Goal: Information Seeking & Learning: Learn about a topic

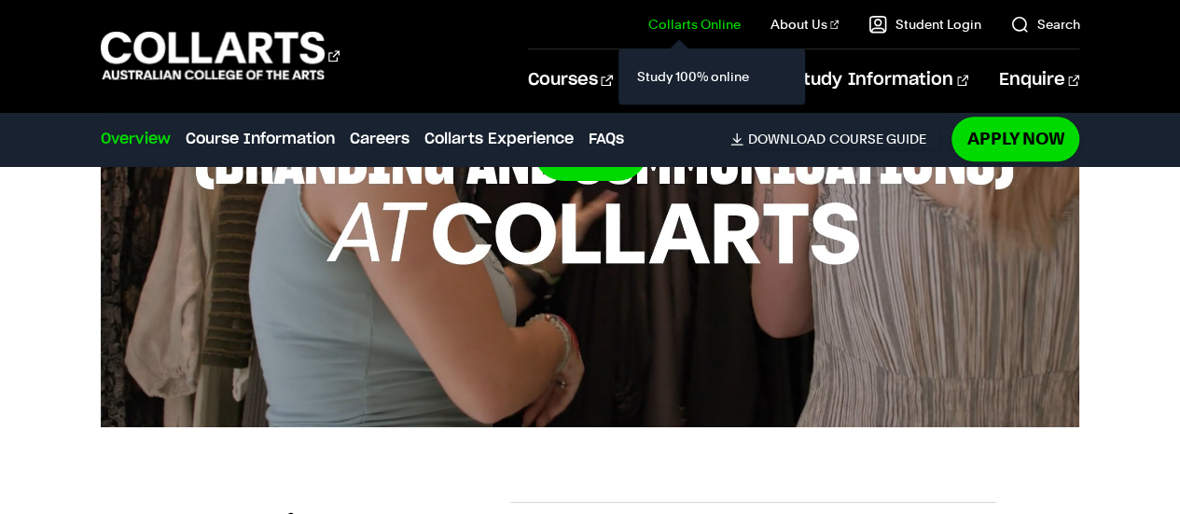
scroll to position [937, 0]
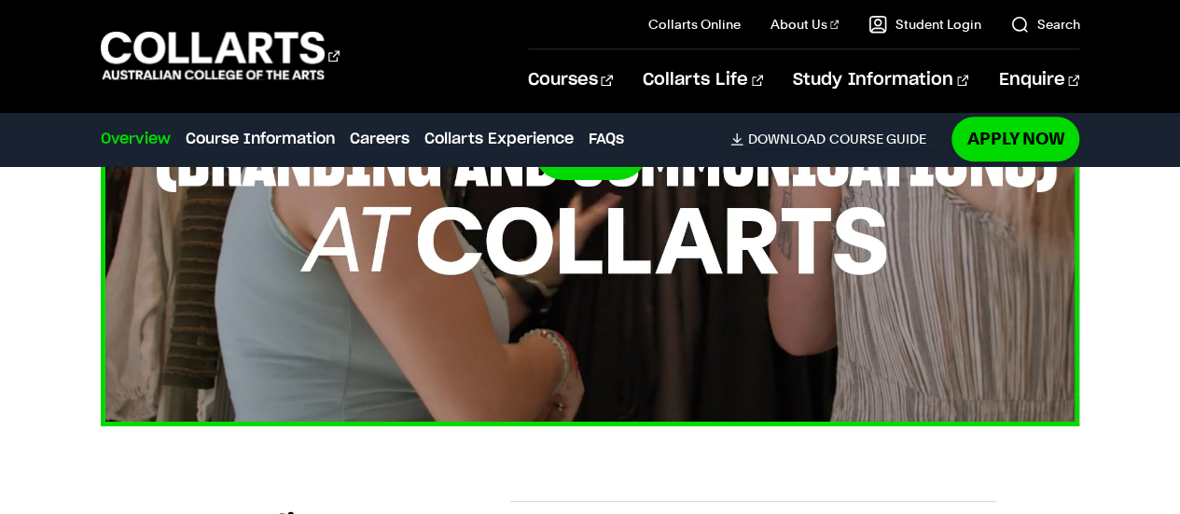
click at [580, 342] on img at bounding box center [590, 150] width 1078 height 607
click at [593, 178] on button at bounding box center [591, 150] width 114 height 60
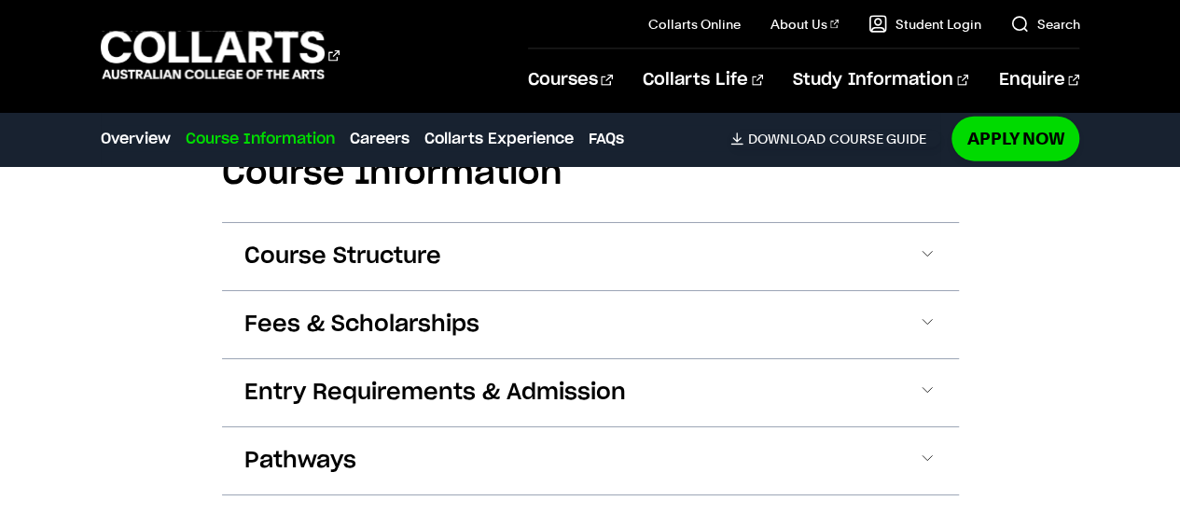
scroll to position [2156, 0]
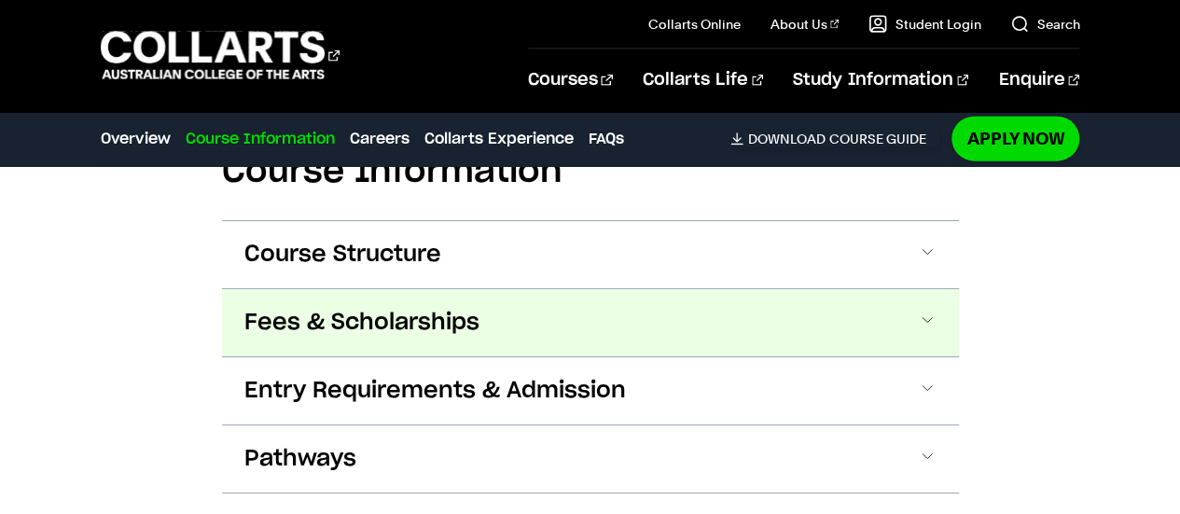
click at [551, 300] on button "Fees & Scholarships" at bounding box center [590, 322] width 737 height 67
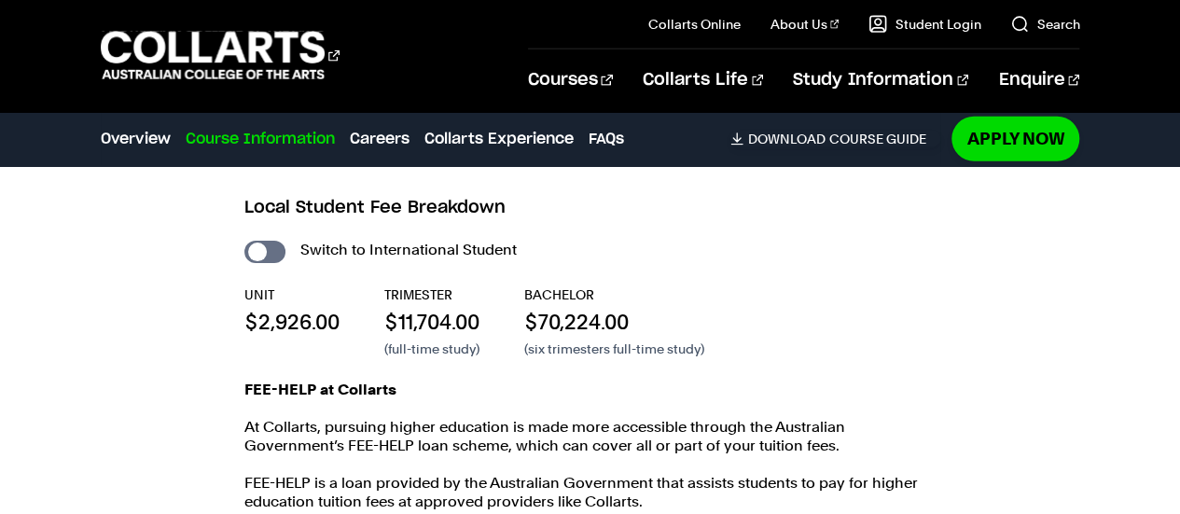
scroll to position [2353, 0]
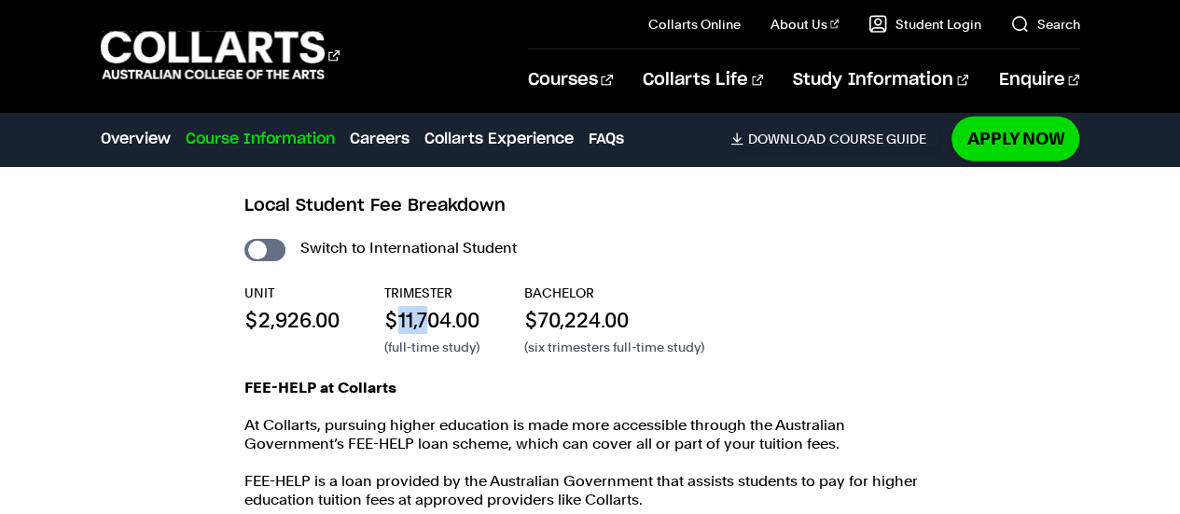
drag, startPoint x: 399, startPoint y: 316, endPoint x: 430, endPoint y: 333, distance: 35.1
click at [430, 333] on div "TRIMESTER $11,704.00 (full-time study)" at bounding box center [431, 320] width 95 height 73
drag, startPoint x: 377, startPoint y: 284, endPoint x: 459, endPoint y: 288, distance: 82.3
click at [459, 288] on div "UNIT $2,926.00 TRIMESTER $11,704.00 (full-time study) BACHELOR $70,224.00 (six …" at bounding box center [590, 320] width 692 height 73
copy p "TRIMESTER"
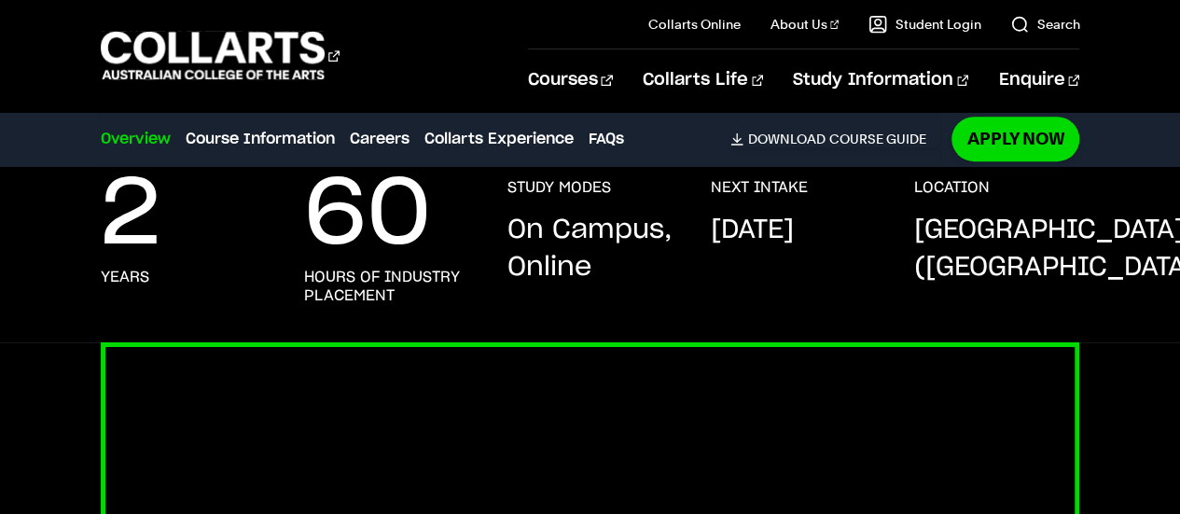
scroll to position [468, 0]
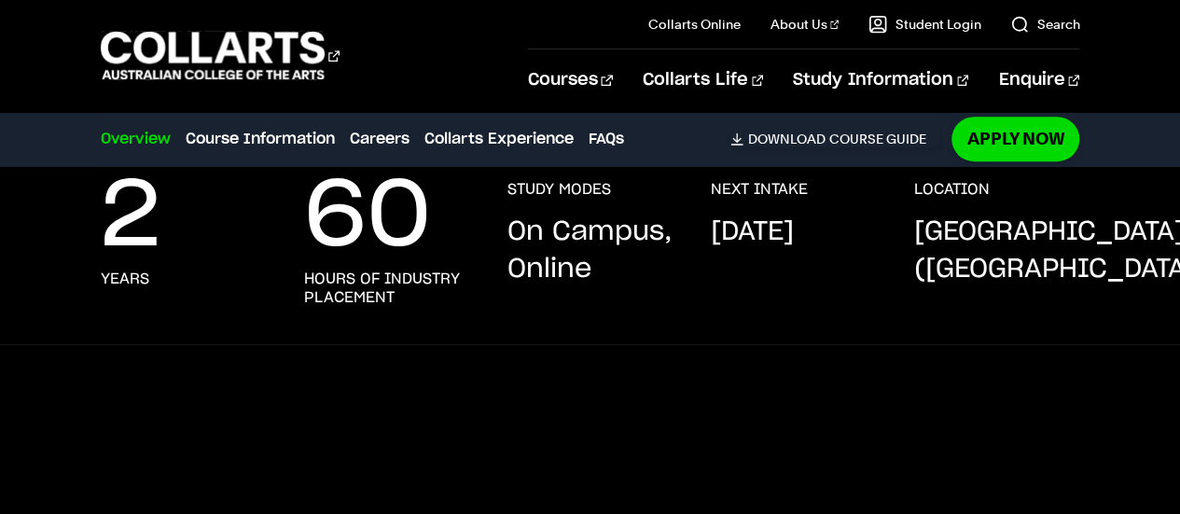
click at [539, 275] on p "On Campus, Online" at bounding box center [590, 251] width 166 height 75
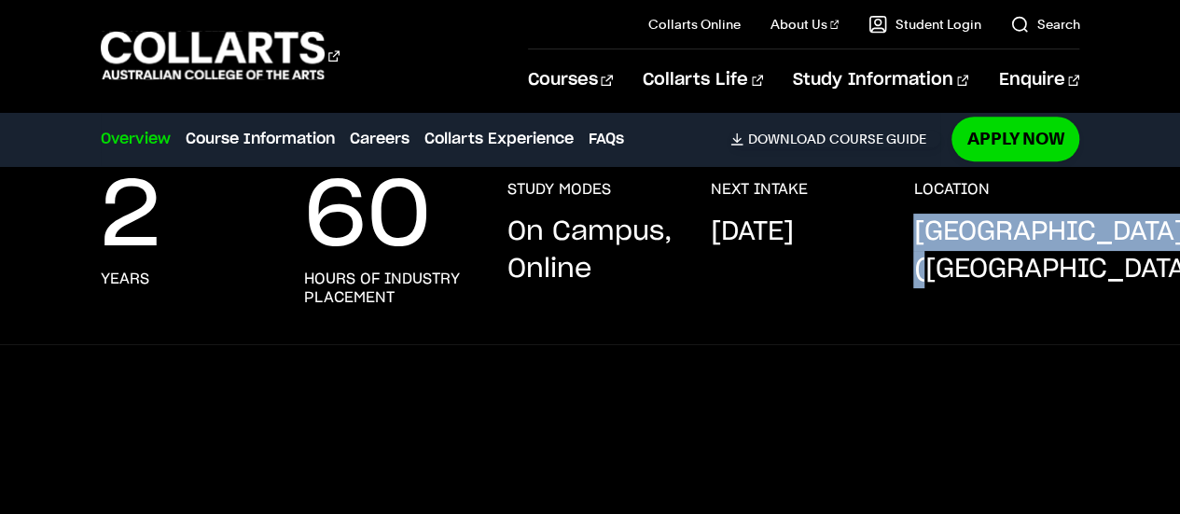
drag, startPoint x: 913, startPoint y: 227, endPoint x: 1026, endPoint y: 282, distance: 126.5
click at [1026, 282] on div "2 years 60 hours of industry placement STUDY MODES On Campus, Online NEXT INTAK…" at bounding box center [591, 262] width 980 height 164
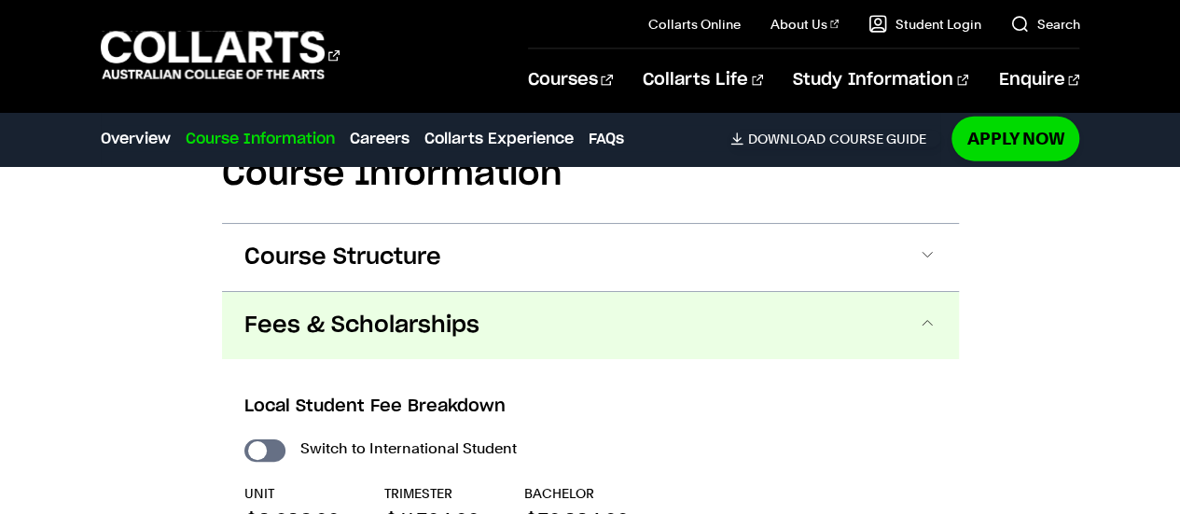
scroll to position [2151, 0]
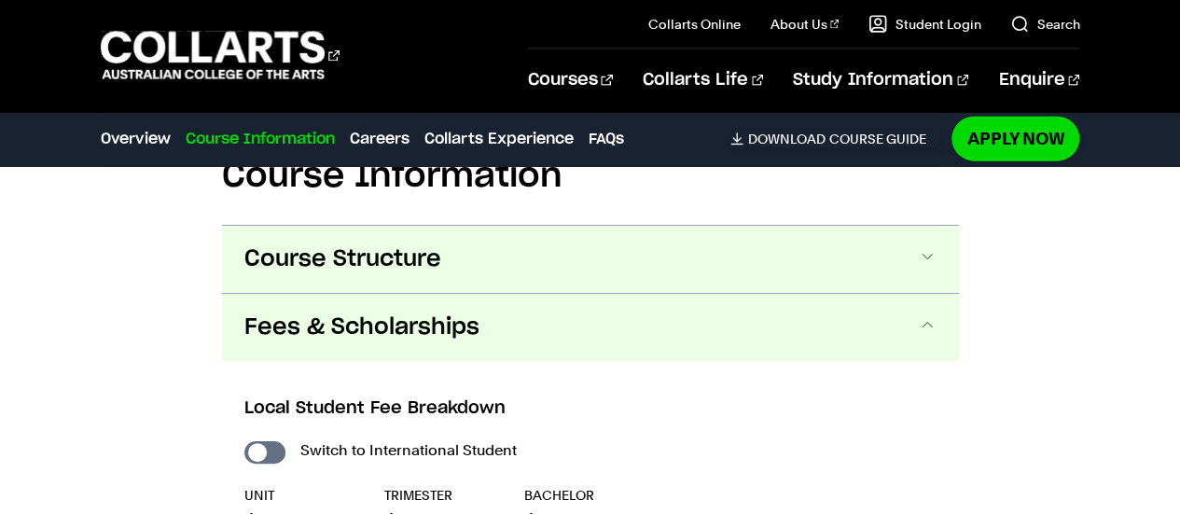
click at [930, 268] on span at bounding box center [927, 259] width 19 height 24
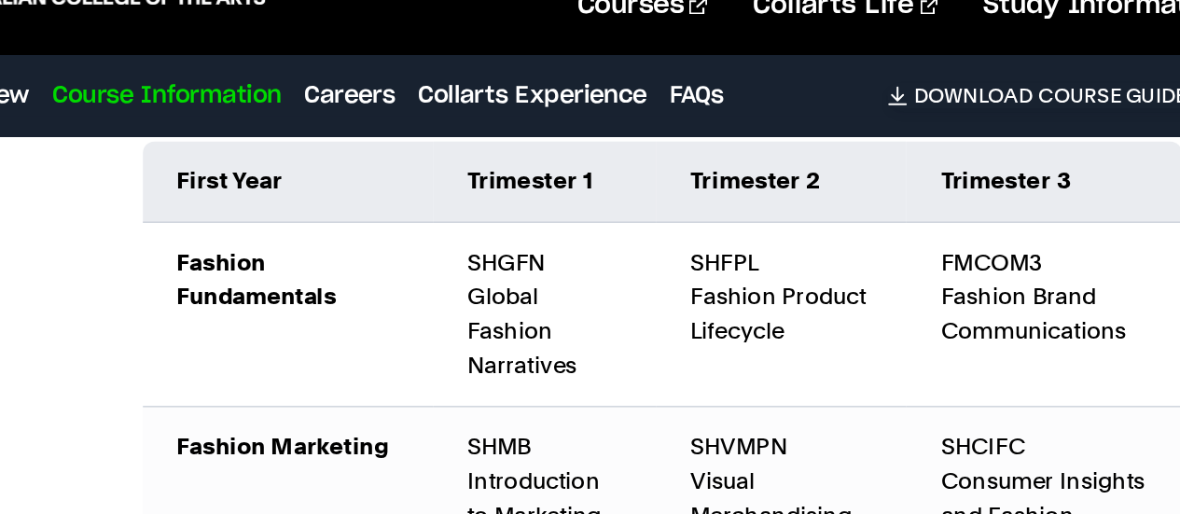
scroll to position [2487, 0]
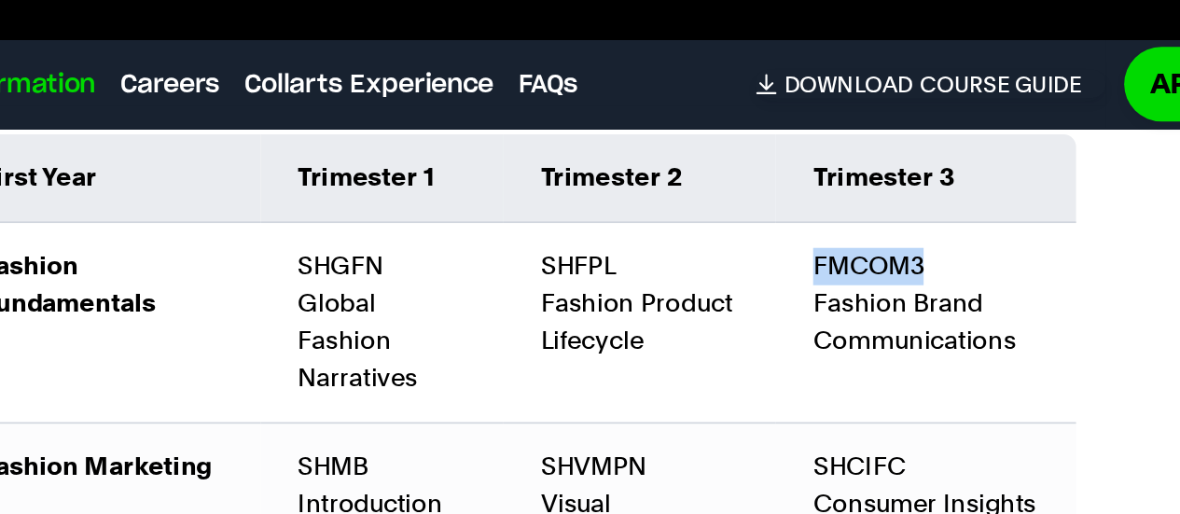
drag, startPoint x: 761, startPoint y: 244, endPoint x: 831, endPoint y: 242, distance: 71.0
click at [831, 242] on td "FMCOM3 Fashion Brand Communications" at bounding box center [832, 282] width 179 height 120
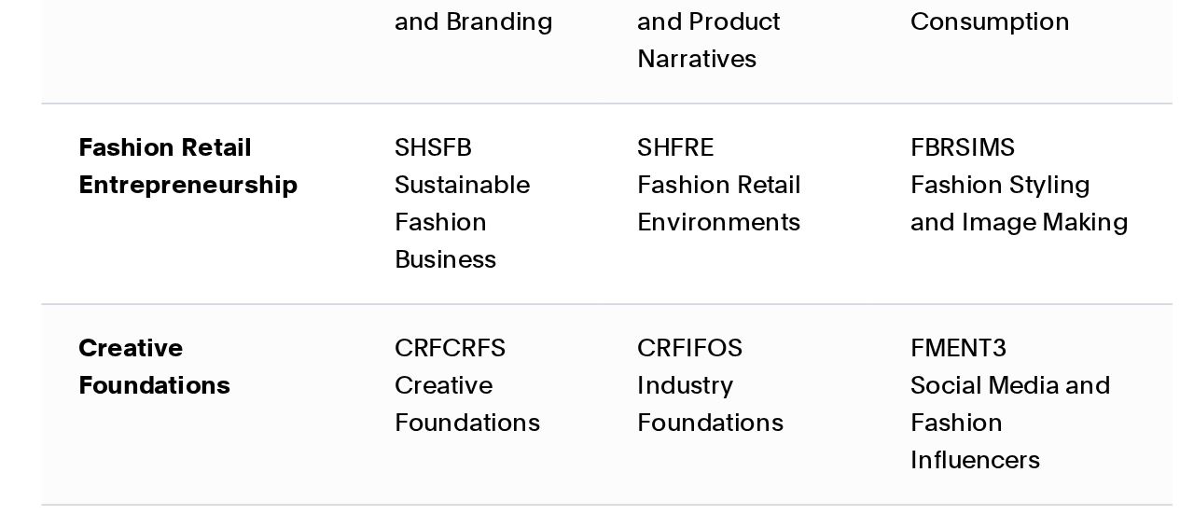
scroll to position [2706, 0]
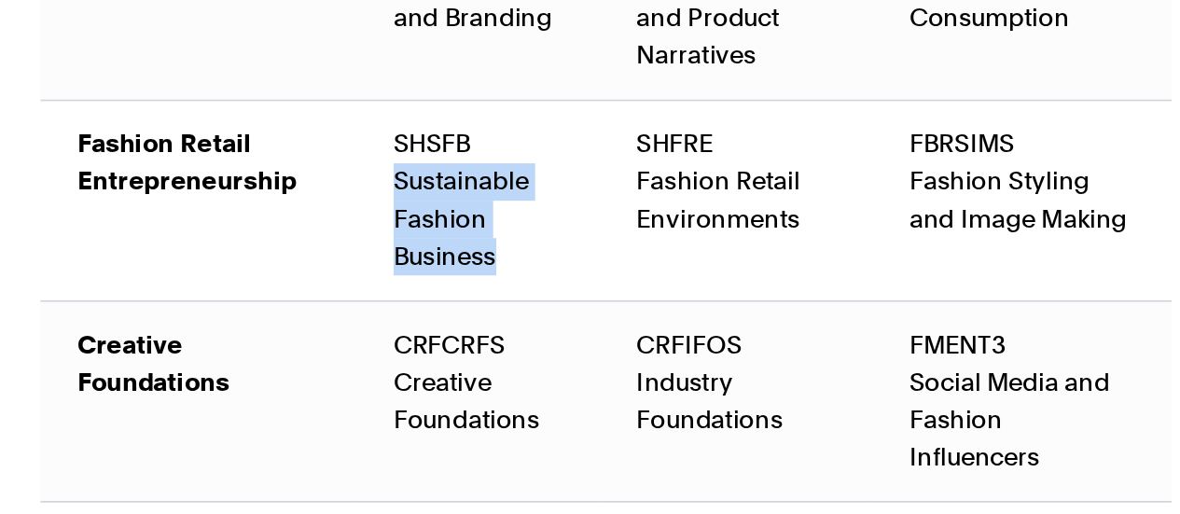
drag, startPoint x: 448, startPoint y: 315, endPoint x: 522, endPoint y: 369, distance: 90.9
click at [522, 369] on td "SHSFB Sustainable Fashion Business" at bounding box center [507, 326] width 146 height 120
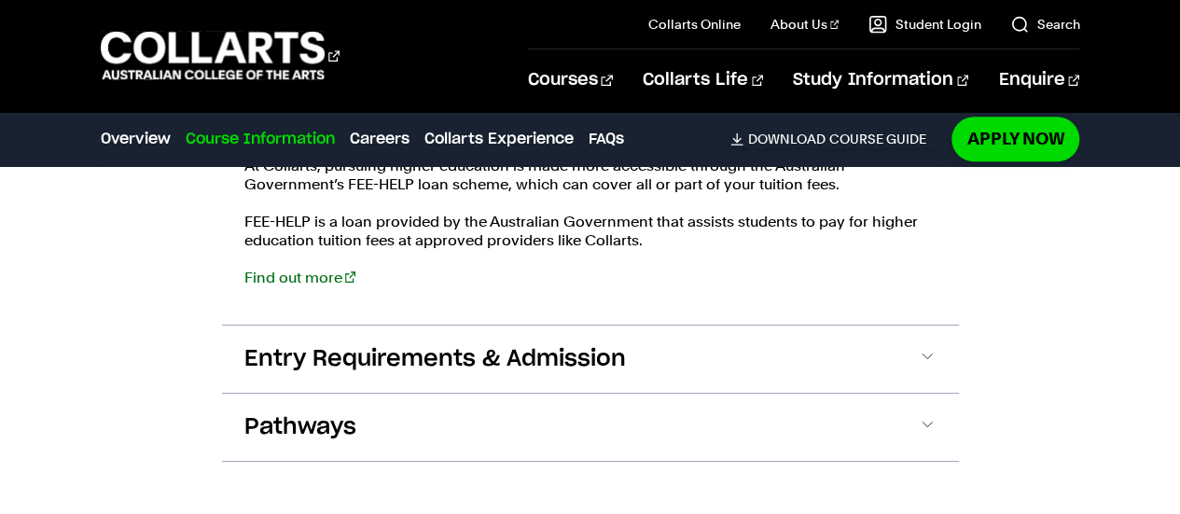
scroll to position [4146, 0]
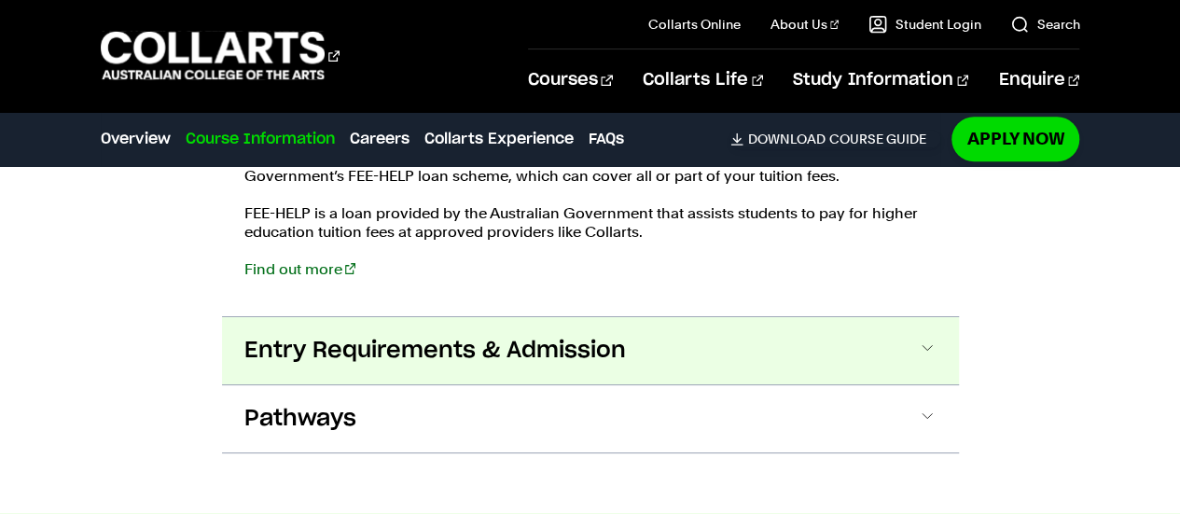
click at [497, 336] on span "Entry Requirements & Admission" at bounding box center [435, 351] width 382 height 30
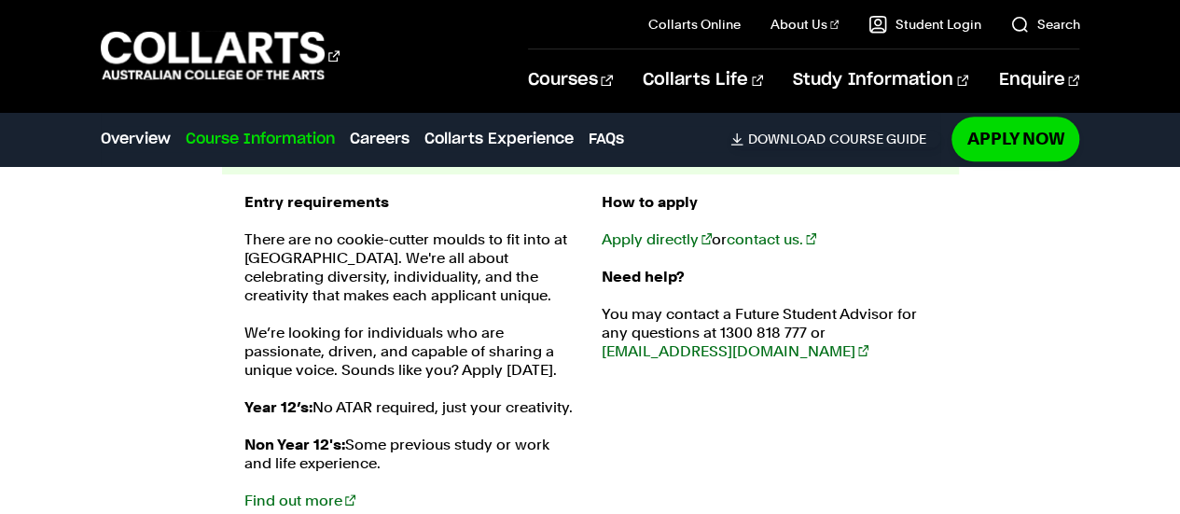
scroll to position [4352, 0]
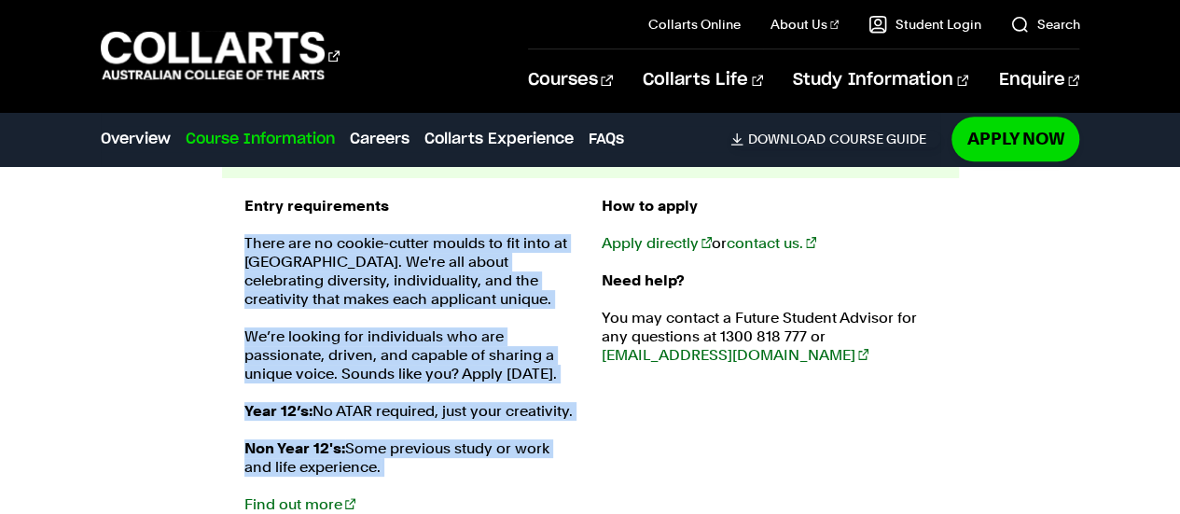
drag, startPoint x: 246, startPoint y: 208, endPoint x: 465, endPoint y: 467, distance: 338.4
click at [465, 467] on div "Entry requirements There are no cookie-cutter moulds to fit into at Collarts. W…" at bounding box center [411, 365] width 335 height 336
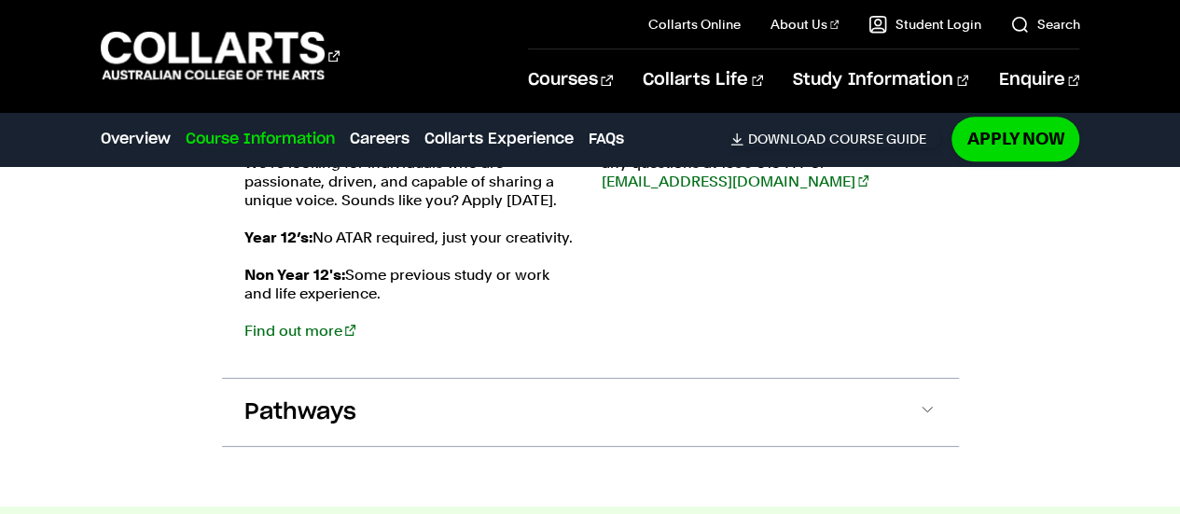
scroll to position [4530, 0]
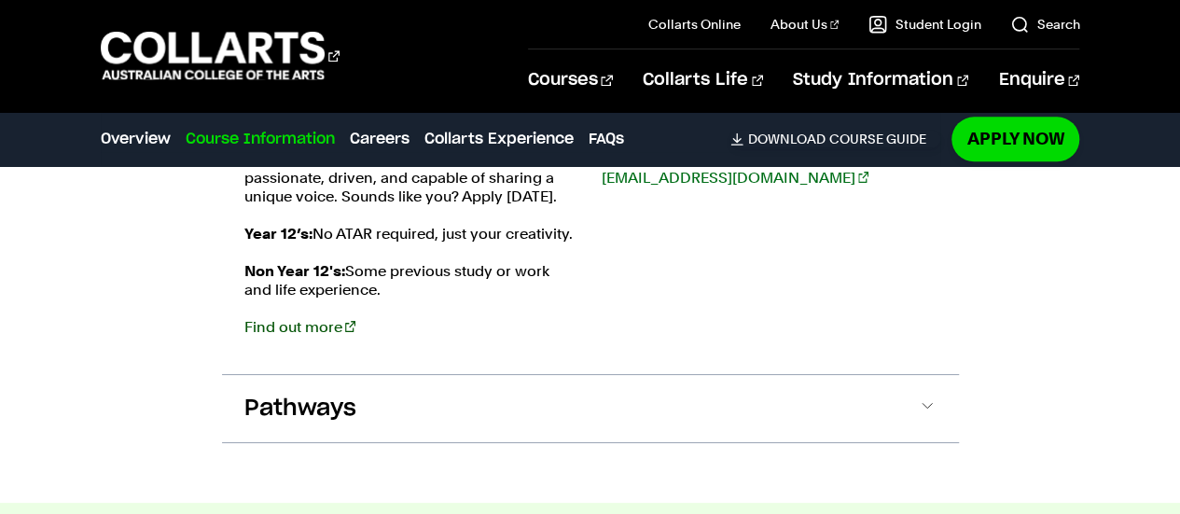
click at [263, 318] on link "Find out more" at bounding box center [299, 327] width 111 height 18
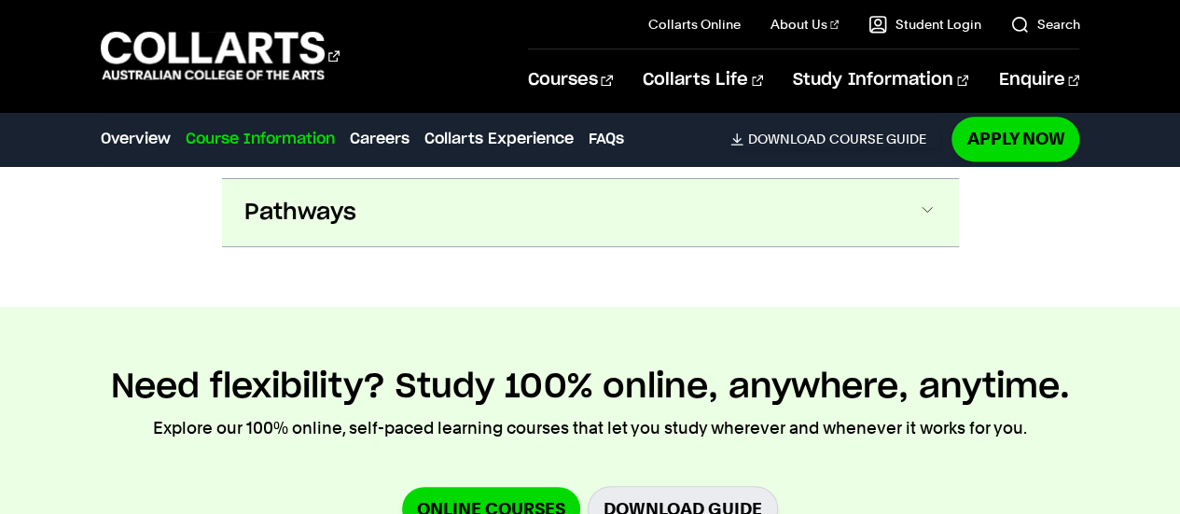
scroll to position [4723, 0]
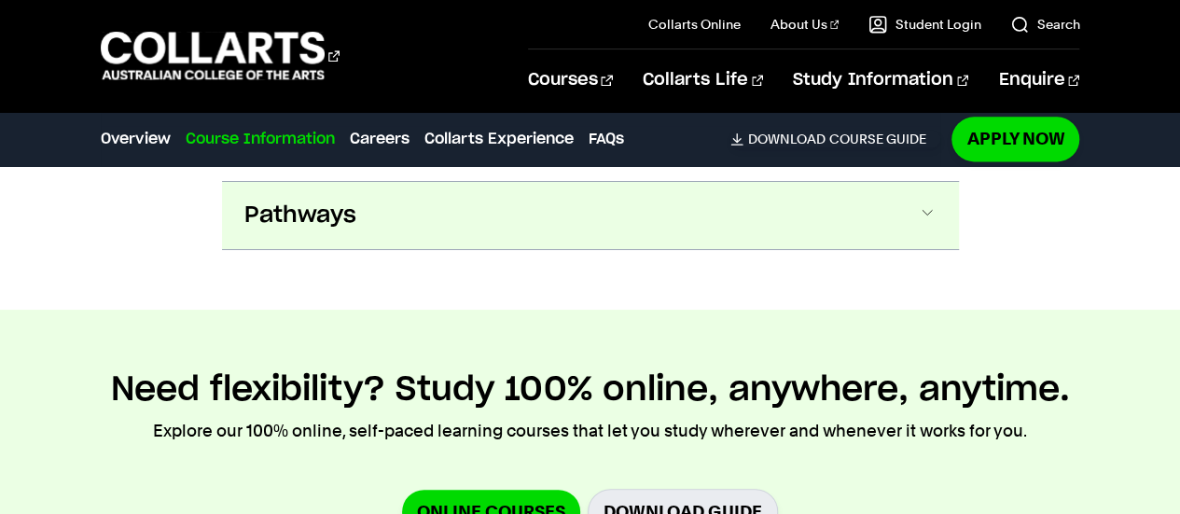
click at [426, 182] on button "Pathways" at bounding box center [590, 215] width 737 height 67
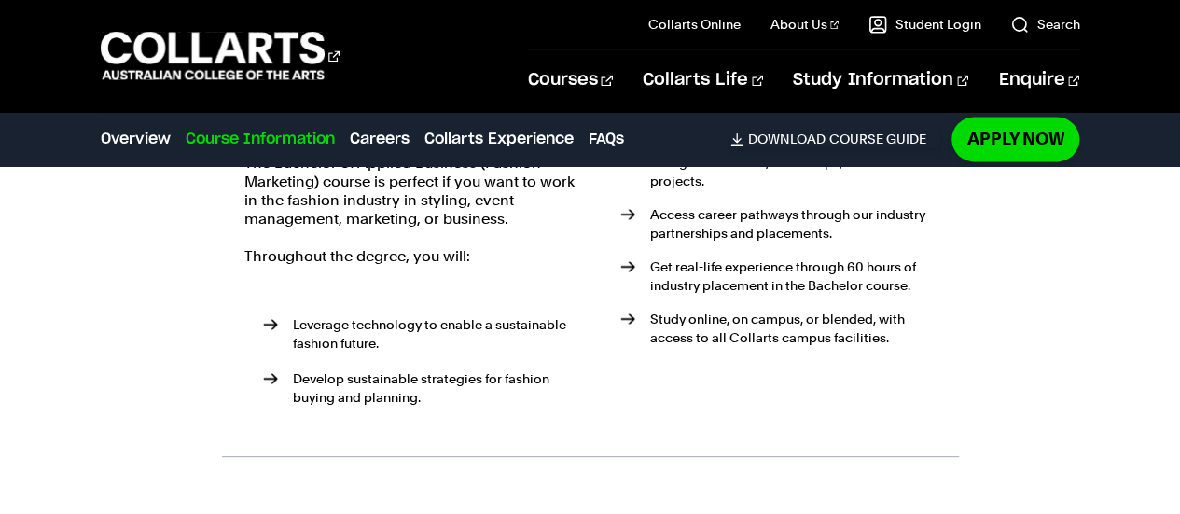
scroll to position [4932, 0]
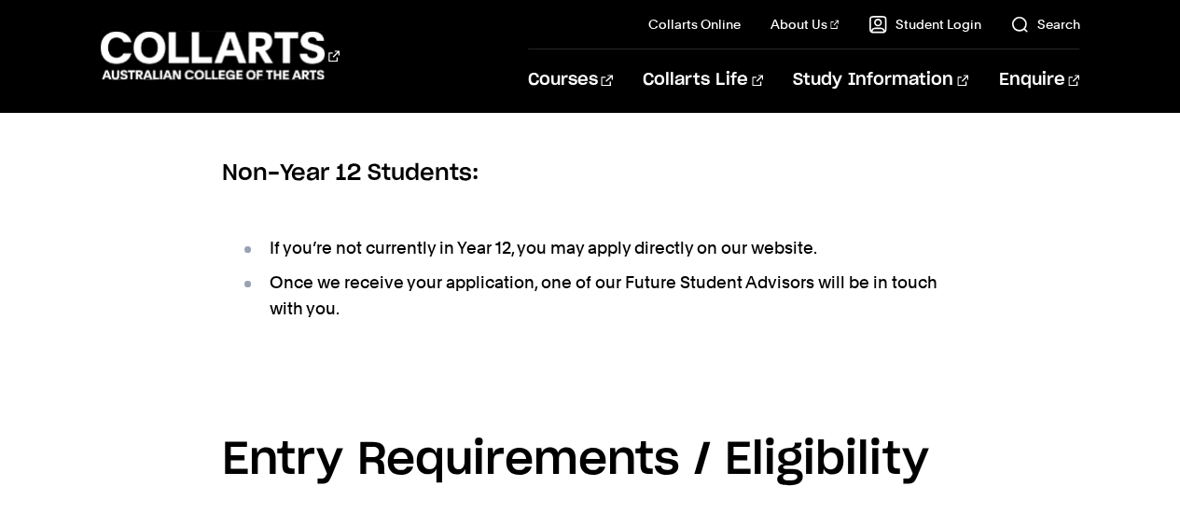
scroll to position [785, 0]
